Goal: Information Seeking & Learning: Understand process/instructions

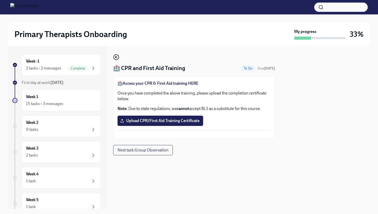
click at [116, 59] on icon "button" at bounding box center [116, 57] width 6 height 6
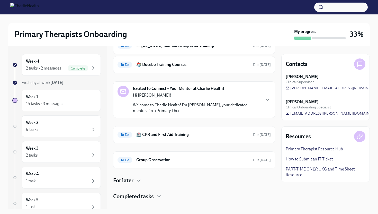
scroll to position [102, 0]
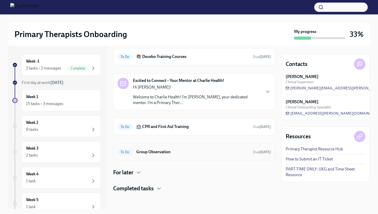
click at [150, 149] on div "To Do Group Observation Due [DATE]" at bounding box center [194, 152] width 153 height 8
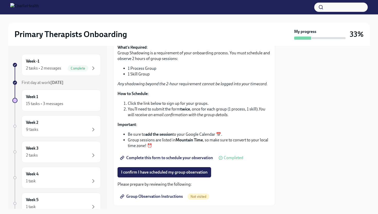
scroll to position [71, 0]
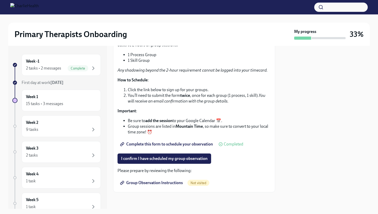
click at [154, 182] on span "Group Observation Instructions" at bounding box center [152, 182] width 62 height 5
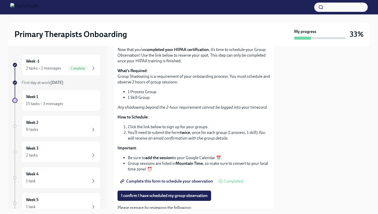
scroll to position [0, 0]
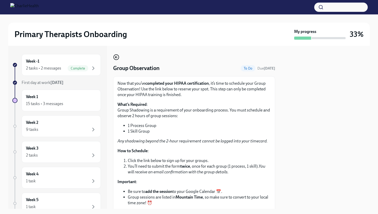
click at [117, 59] on icon "button" at bounding box center [116, 57] width 6 height 6
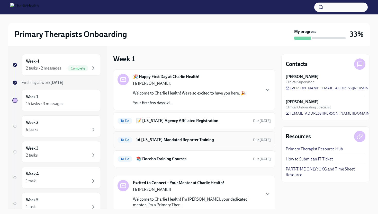
click at [180, 140] on h6 "🏛 [US_STATE] Mandated Reporter Training" at bounding box center [192, 140] width 113 height 6
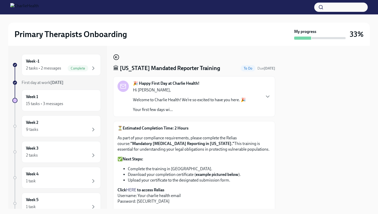
click at [117, 59] on icon "button" at bounding box center [116, 57] width 6 height 6
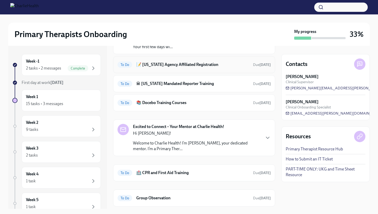
scroll to position [102, 0]
